Goal: Check status: Check status

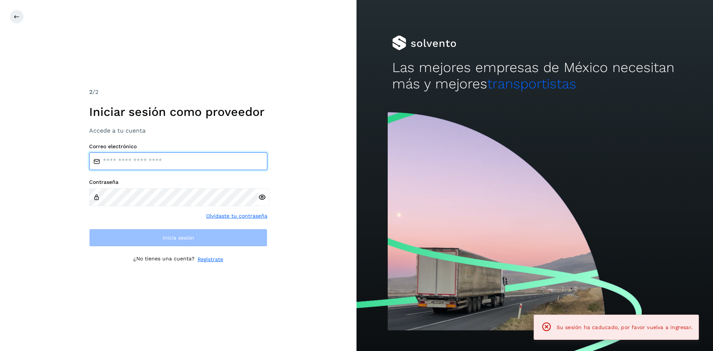
type input "**********"
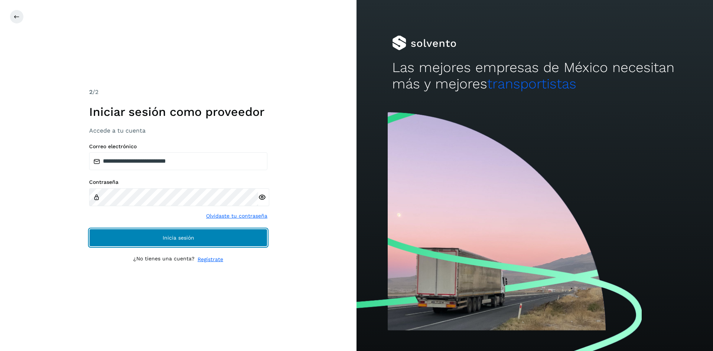
click at [245, 238] on button "Inicia sesión" at bounding box center [178, 238] width 178 height 18
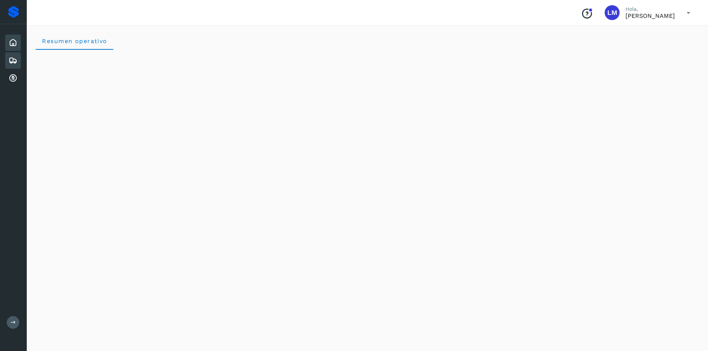
click at [12, 64] on icon at bounding box center [13, 60] width 9 height 9
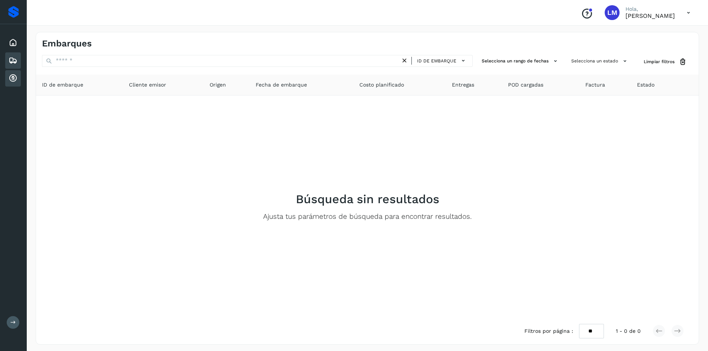
click at [9, 80] on icon at bounding box center [13, 78] width 9 height 9
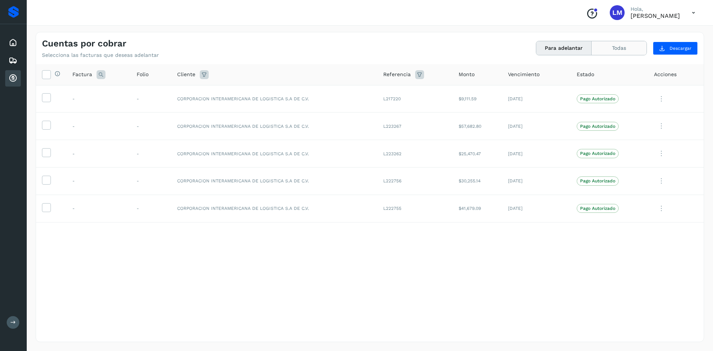
click at [632, 43] on button "Todas" at bounding box center [619, 48] width 55 height 14
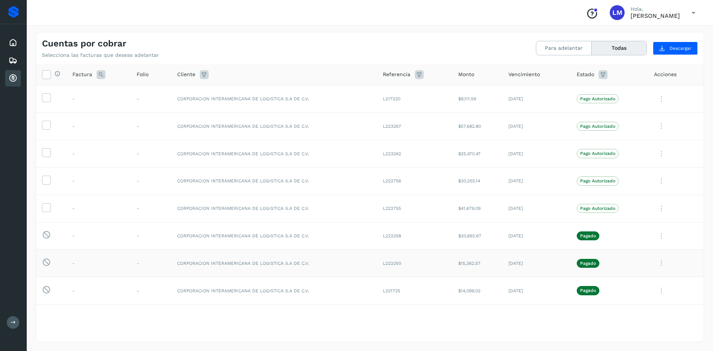
drag, startPoint x: 413, startPoint y: 257, endPoint x: 411, endPoint y: 272, distance: 14.9
click at [408, 270] on td "L222250" at bounding box center [414, 263] width 75 height 27
drag, startPoint x: 398, startPoint y: 235, endPoint x: 373, endPoint y: 237, distance: 24.6
click at [377, 237] on td "L222258" at bounding box center [414, 235] width 75 height 27
